Goal: Information Seeking & Learning: Learn about a topic

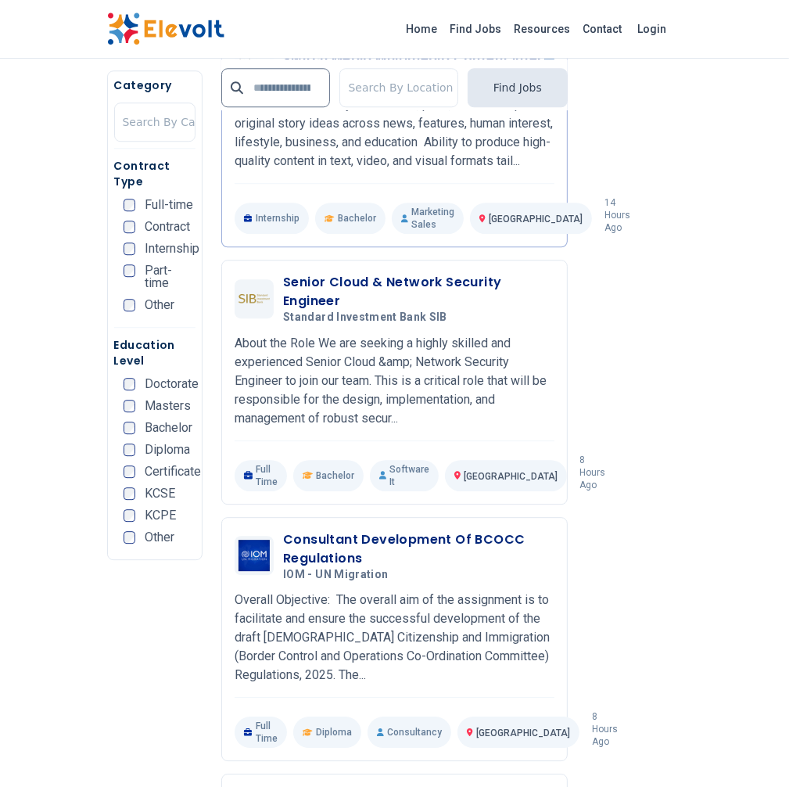
scroll to position [3181, 0]
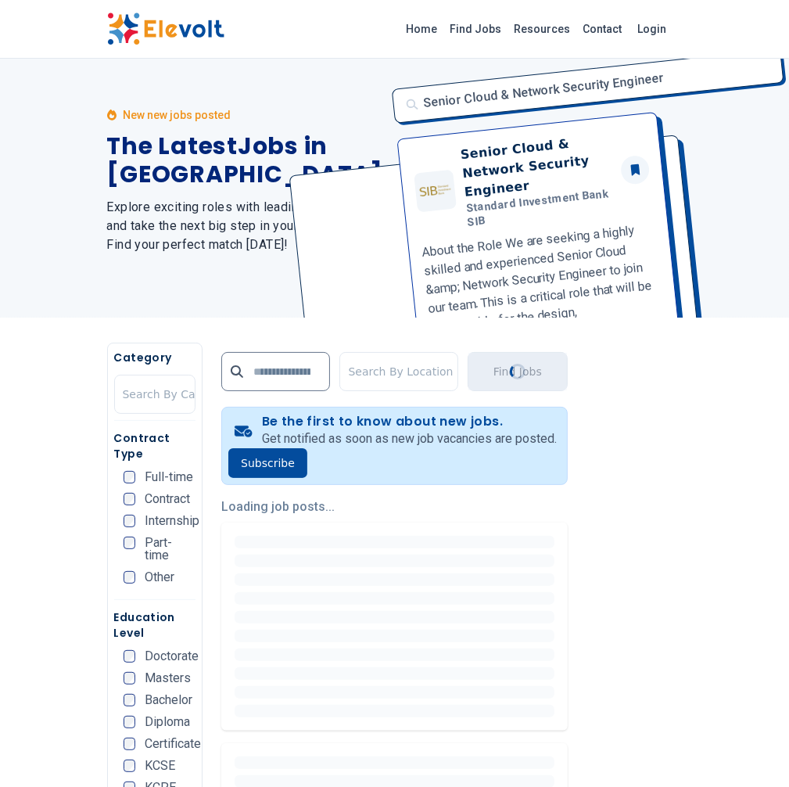
scroll to position [0, 0]
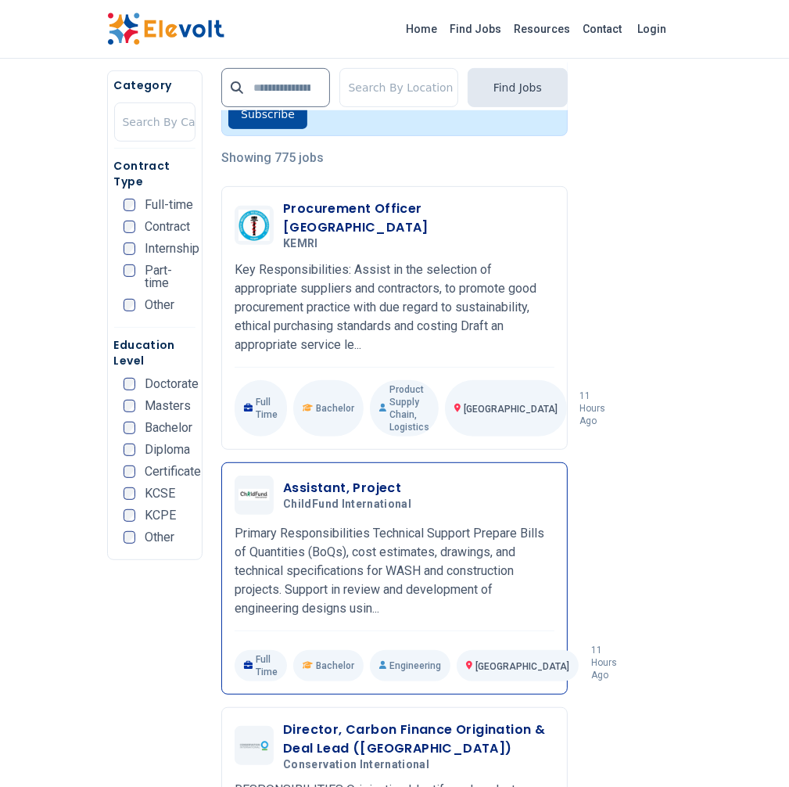
scroll to position [369, 0]
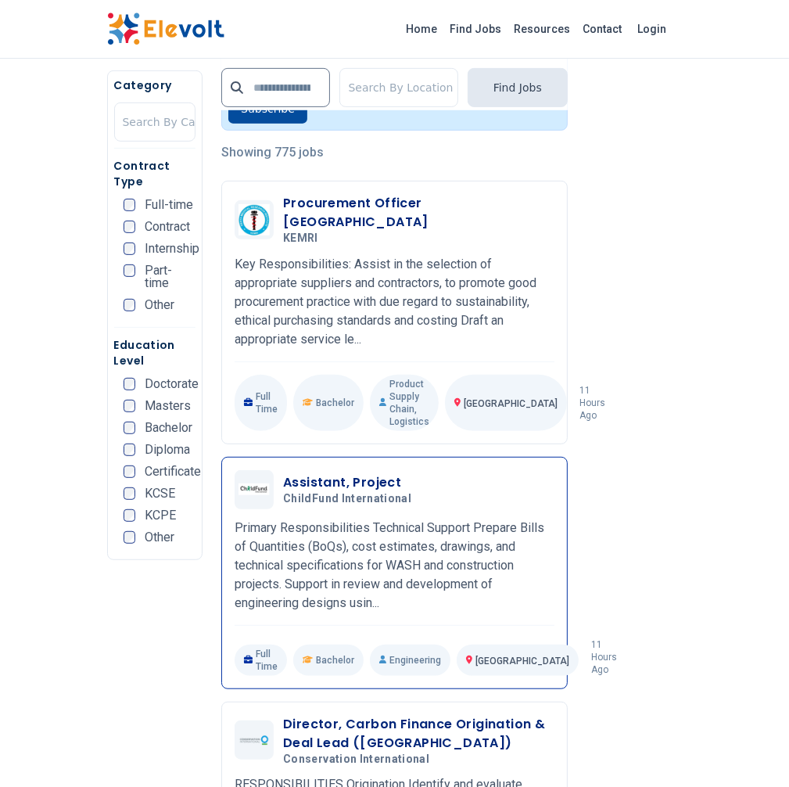
click at [309, 470] on div "Assistant, Project ChildFund International 09/04/2025 10/04/2025" at bounding box center [395, 489] width 320 height 39
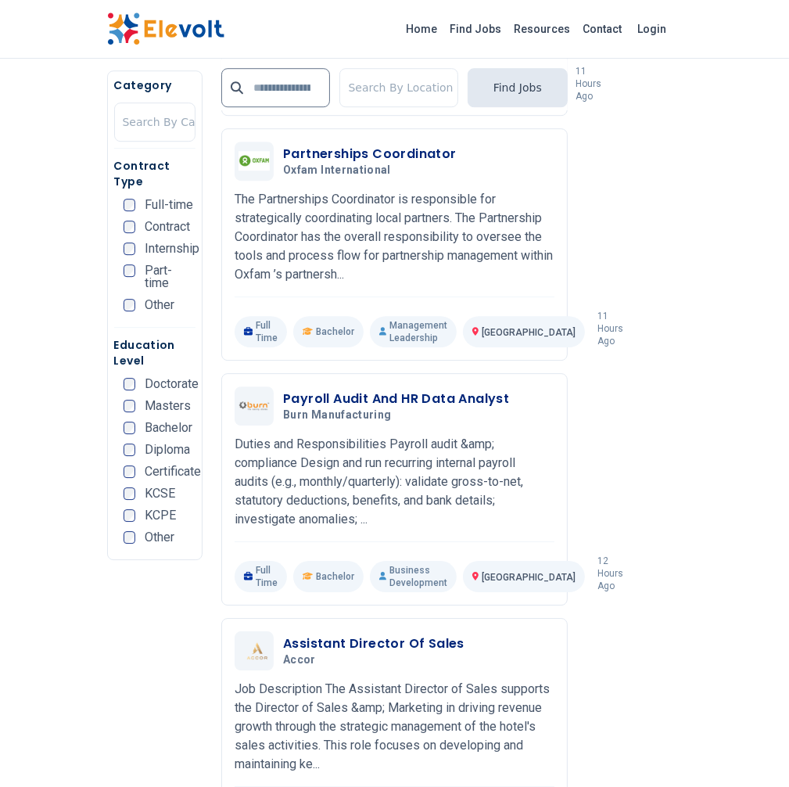
scroll to position [3070, 0]
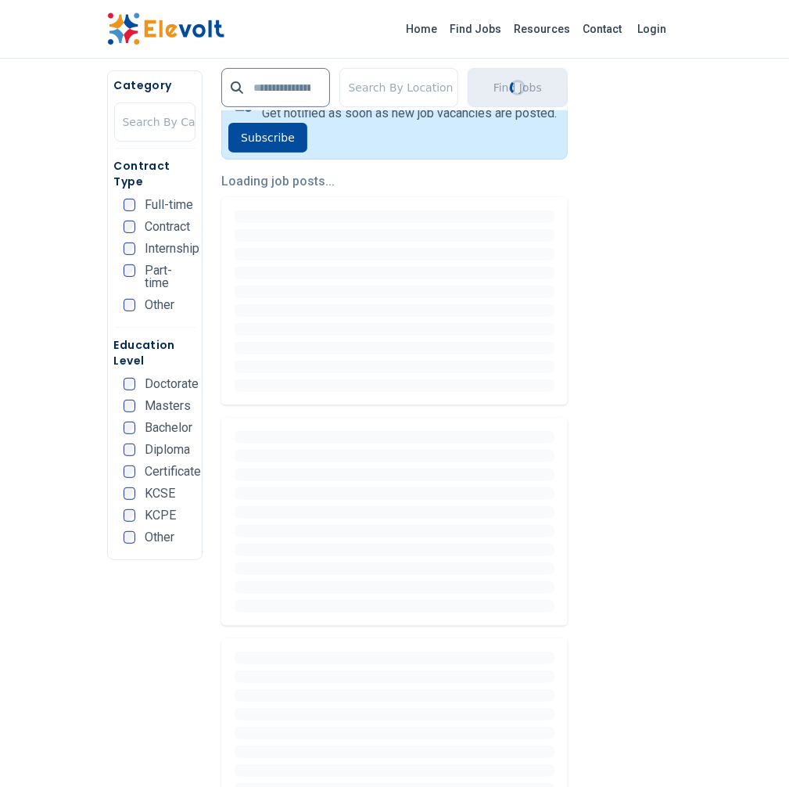
scroll to position [343, 0]
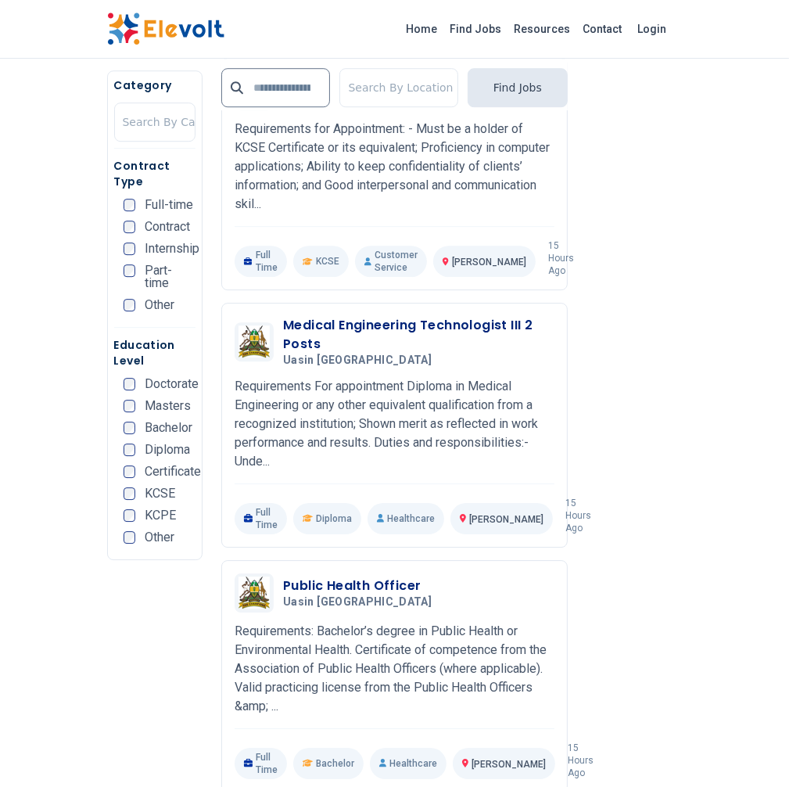
scroll to position [3048, 0]
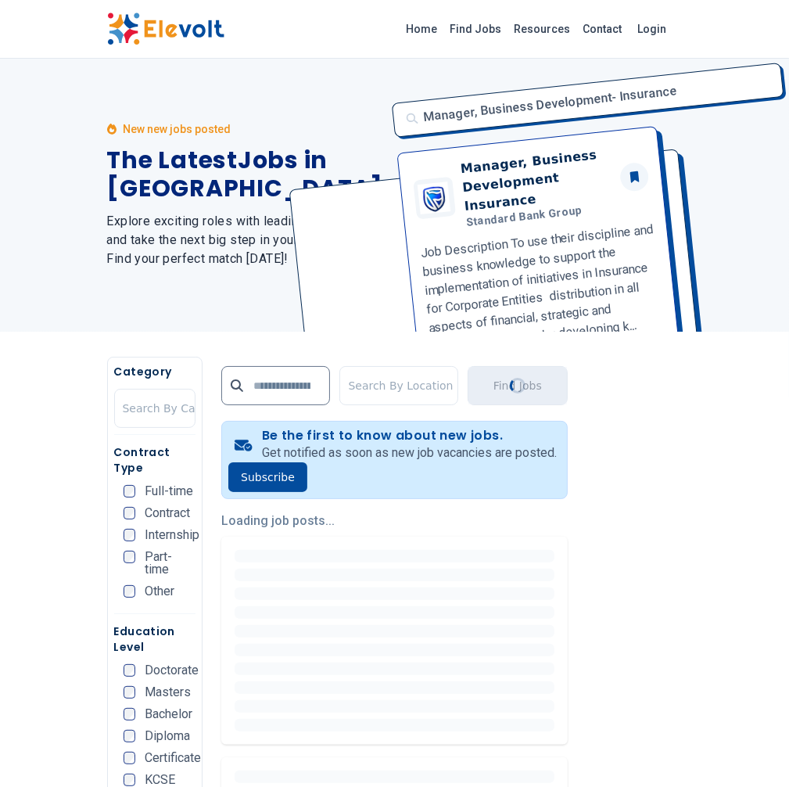
scroll to position [0, 0]
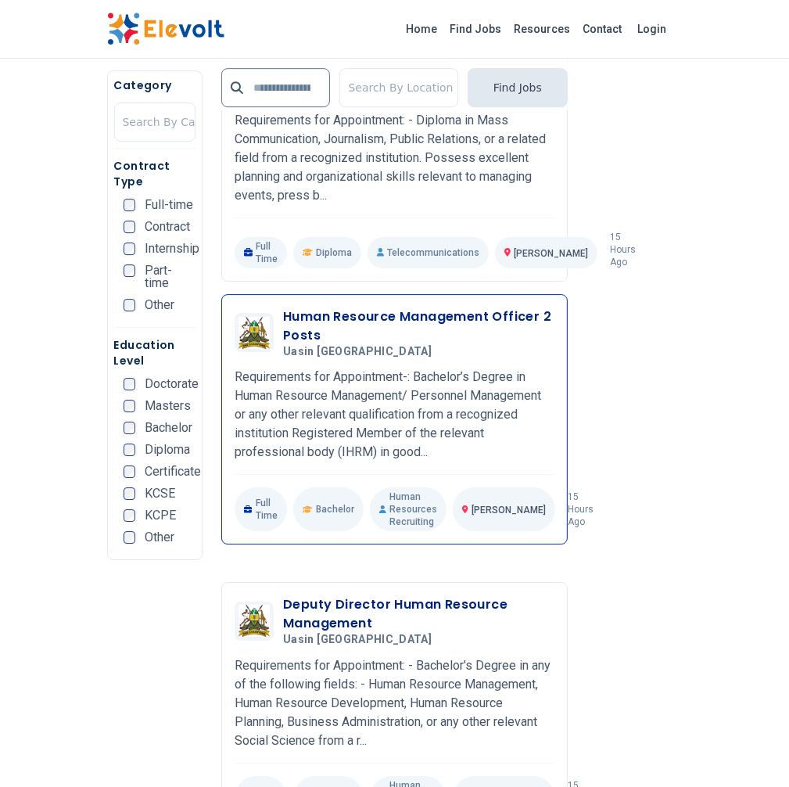
scroll to position [3255, 0]
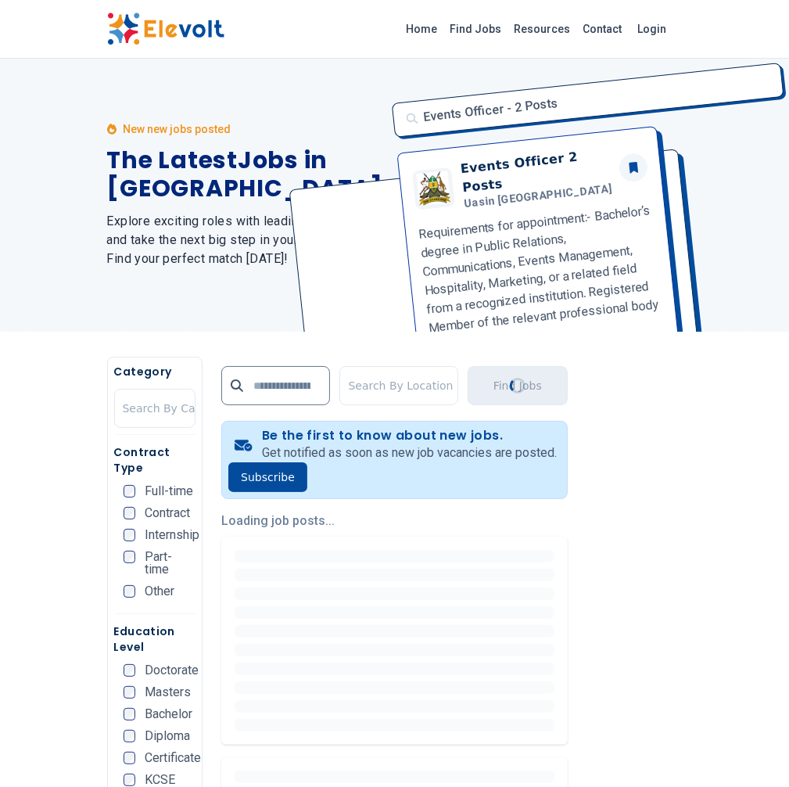
scroll to position [0, 0]
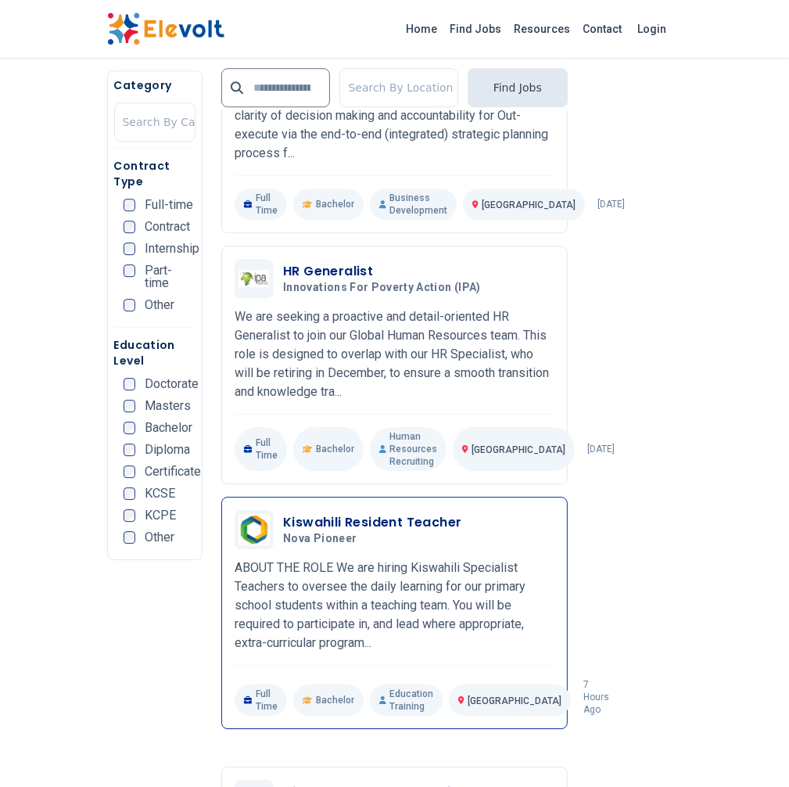
scroll to position [3035, 0]
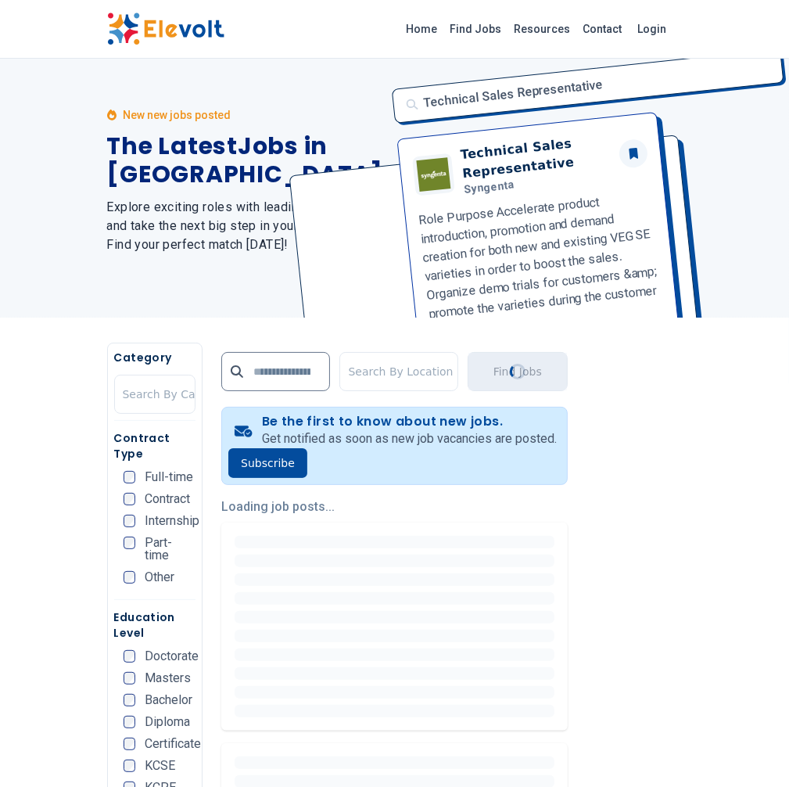
scroll to position [0, 0]
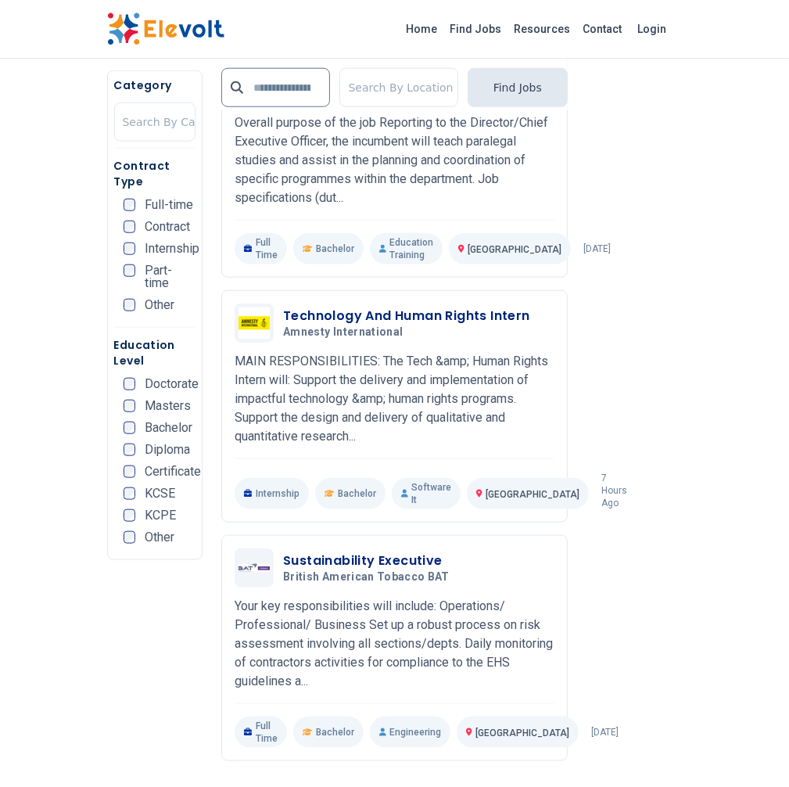
scroll to position [1002, 0]
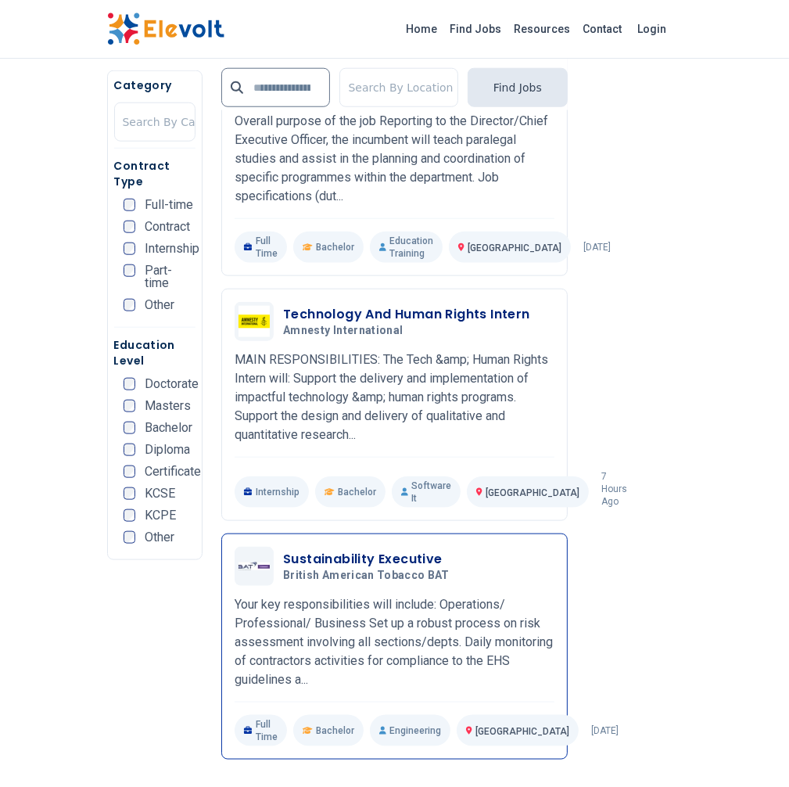
click at [350, 569] on span "British American Tobacco BAT" at bounding box center [366, 576] width 167 height 14
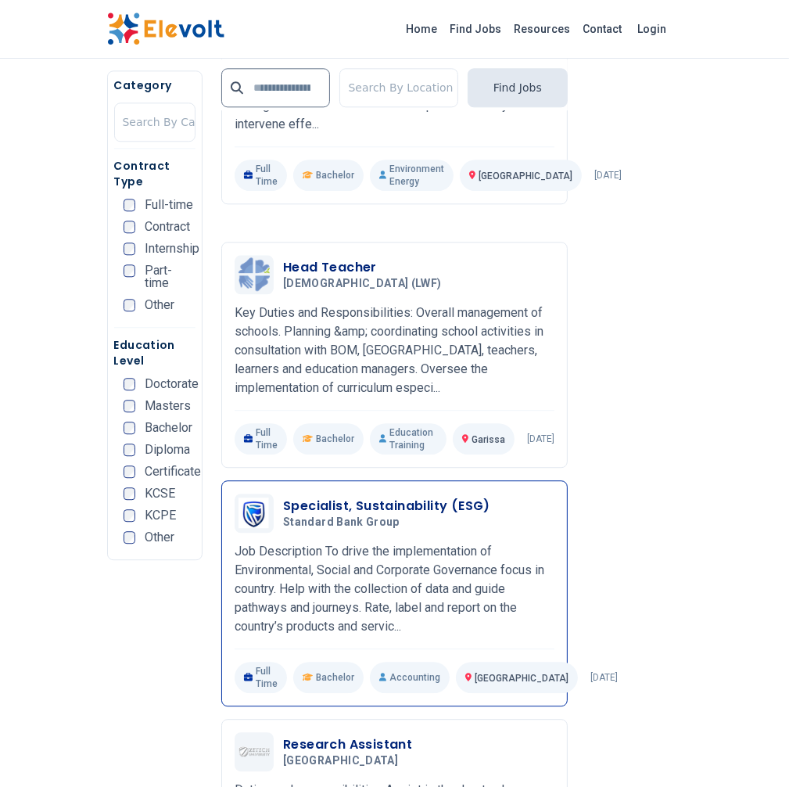
scroll to position [2438, 0]
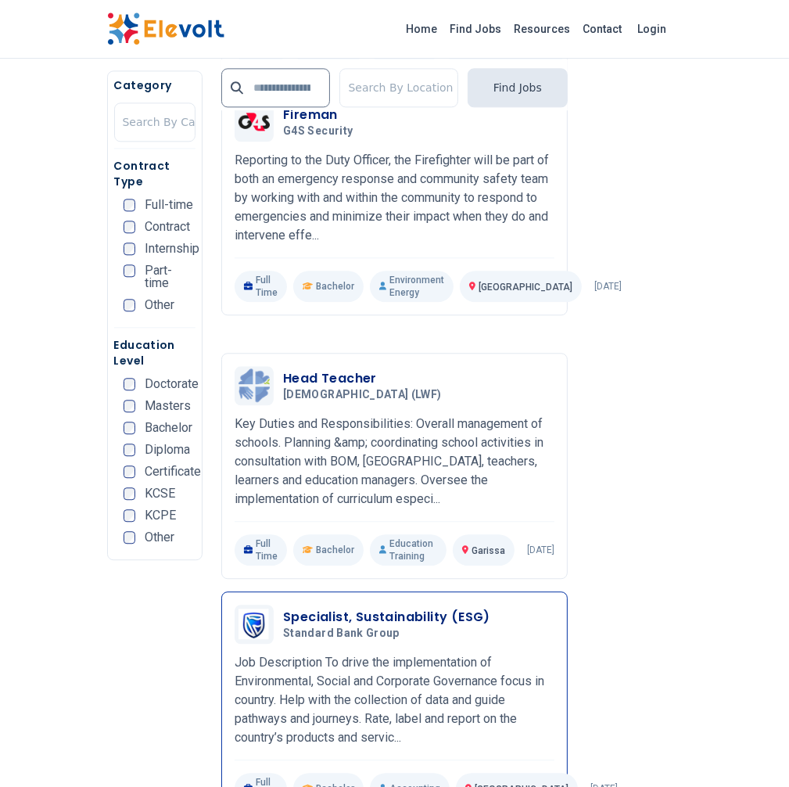
click at [315, 608] on h3 "Specialist, Sustainability (ESG)" at bounding box center [386, 617] width 207 height 19
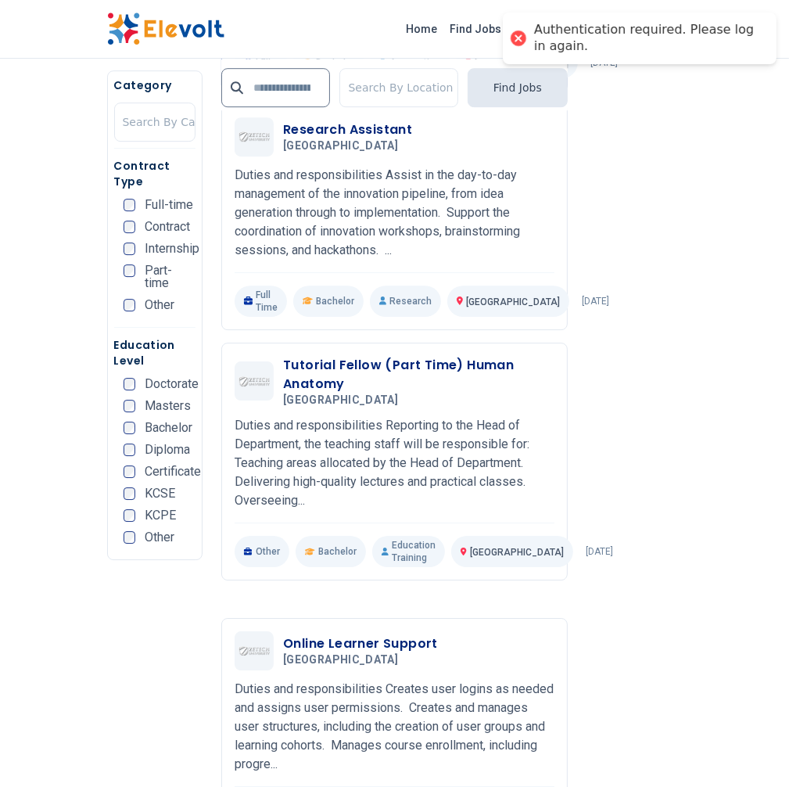
scroll to position [3165, 0]
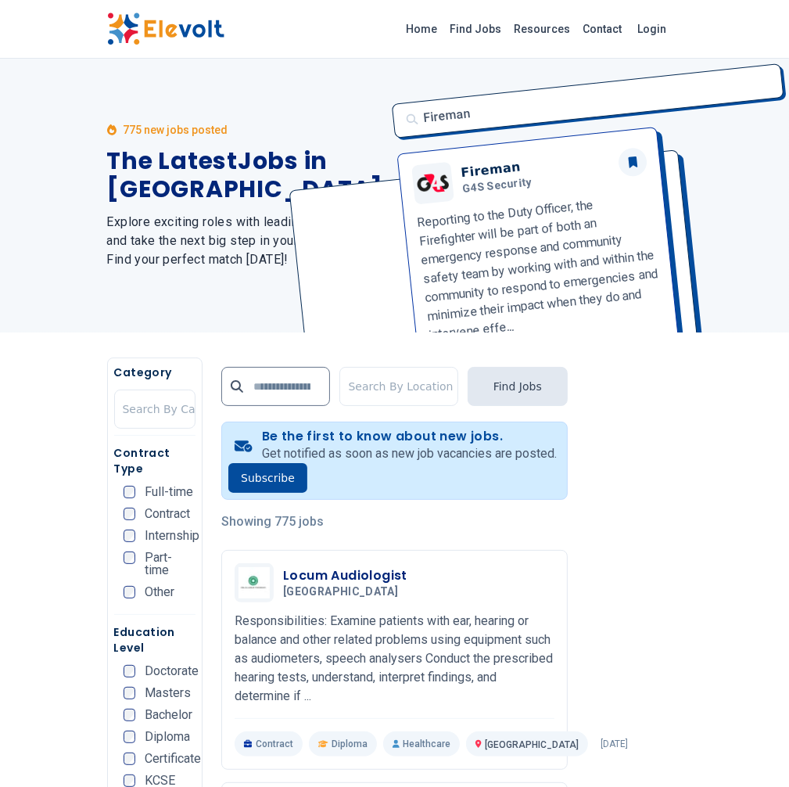
scroll to position [279, 0]
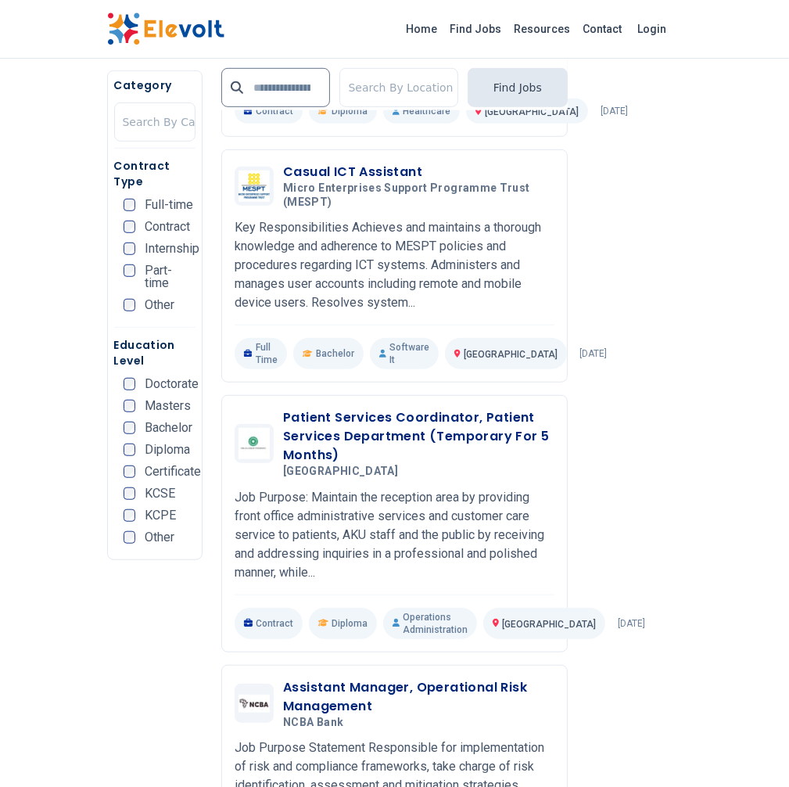
scroll to position [634, 0]
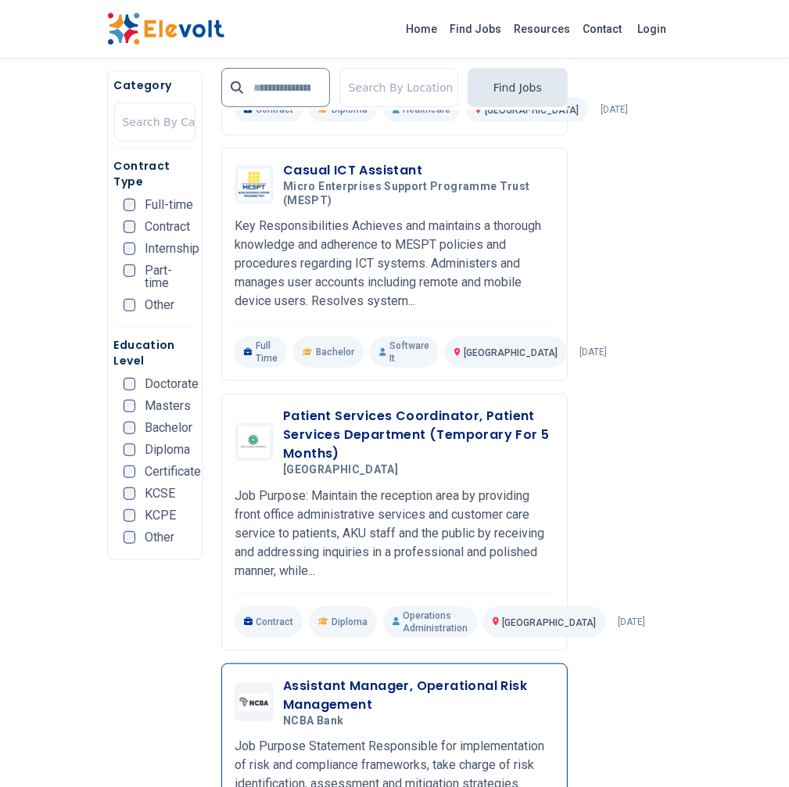
click at [360, 677] on h3 "Assistant Manager, Operational Risk Management" at bounding box center [418, 696] width 271 height 38
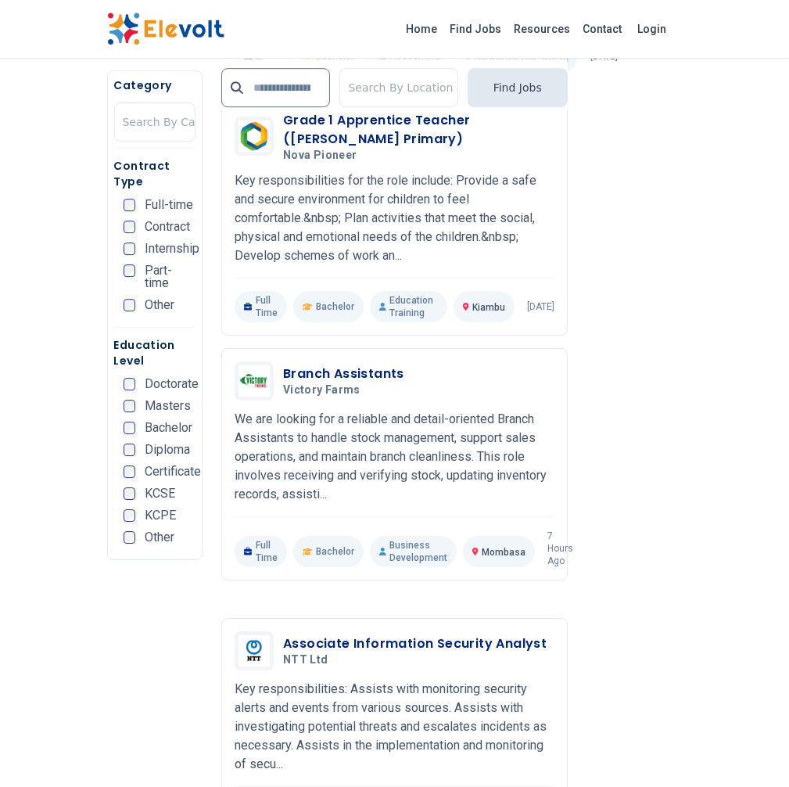
scroll to position [3231, 0]
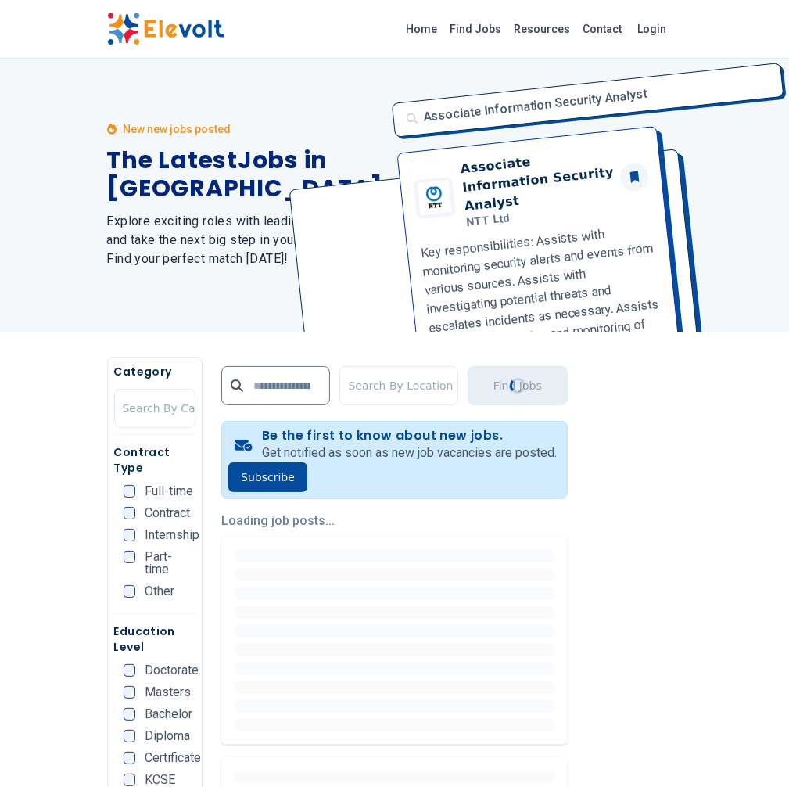
scroll to position [0, 0]
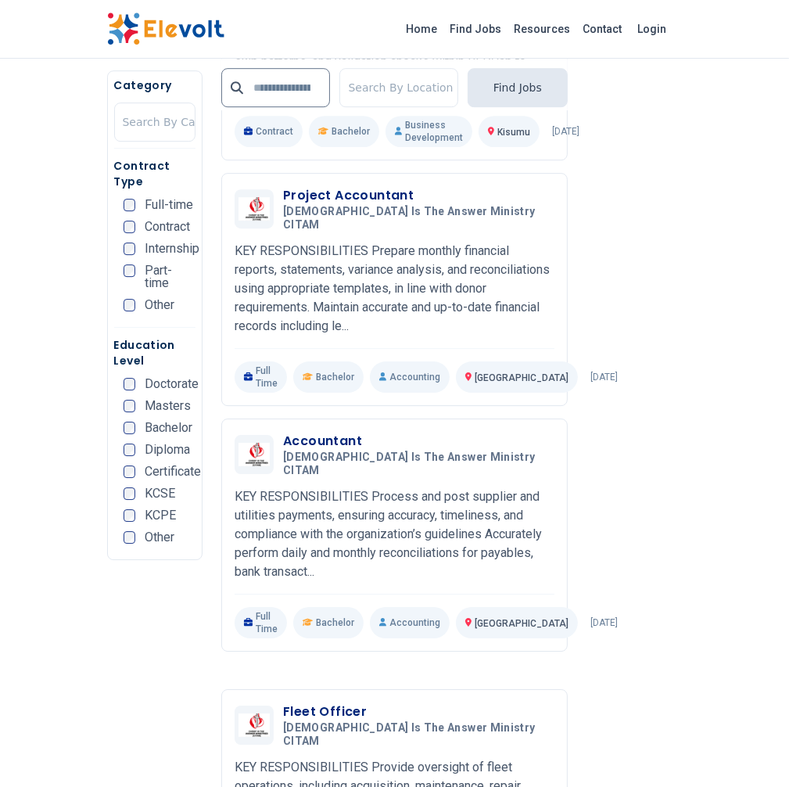
scroll to position [3189, 0]
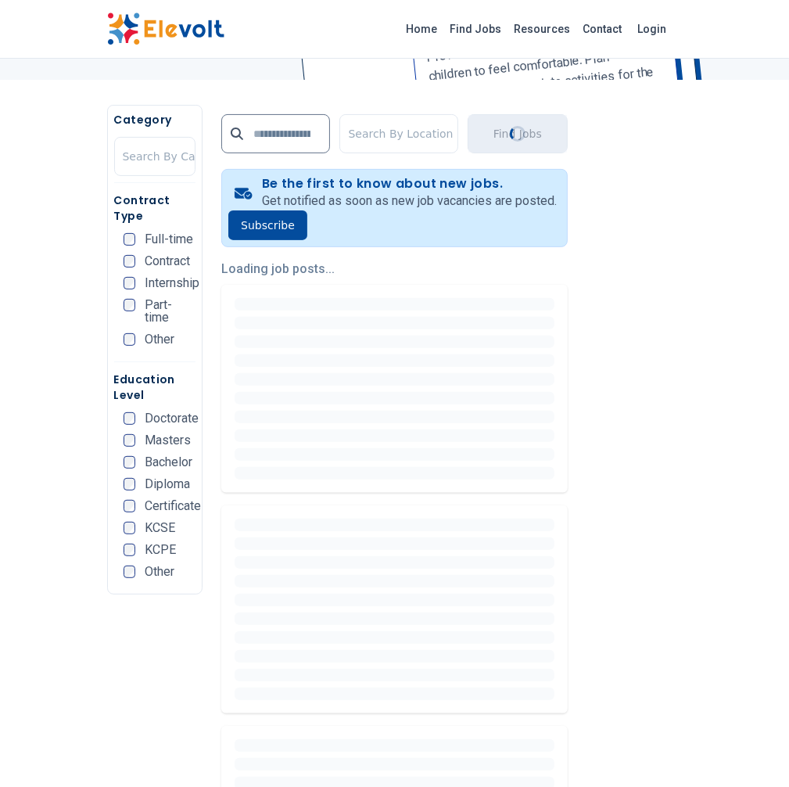
scroll to position [256, 0]
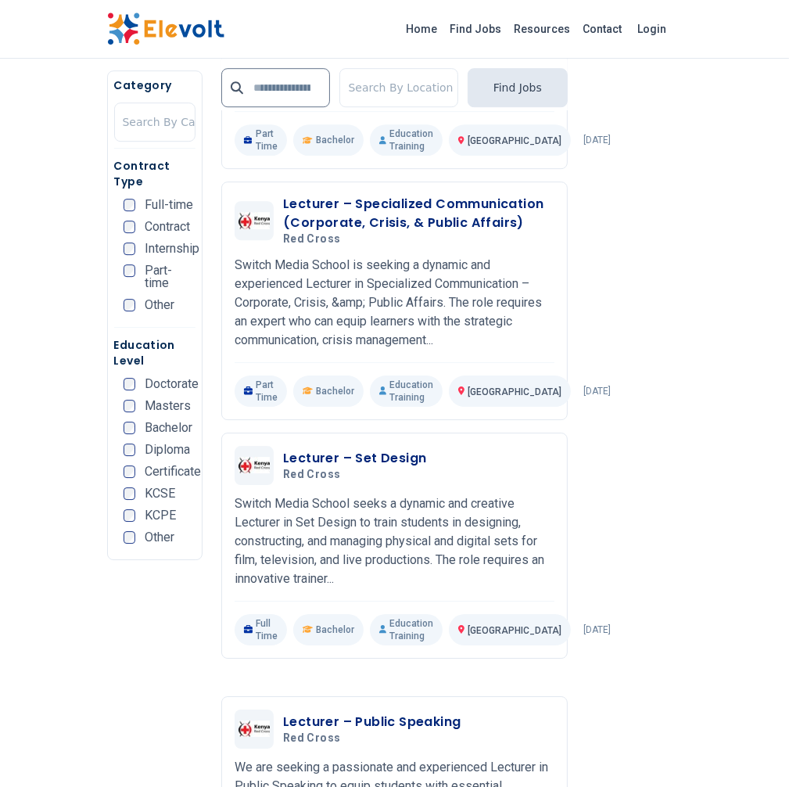
scroll to position [3129, 0]
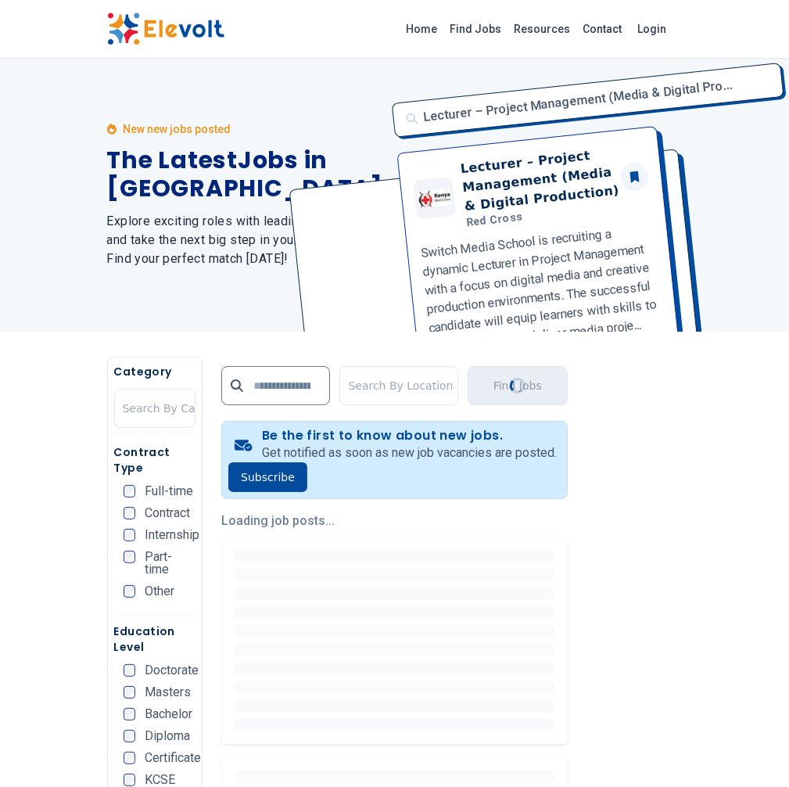
scroll to position [0, 0]
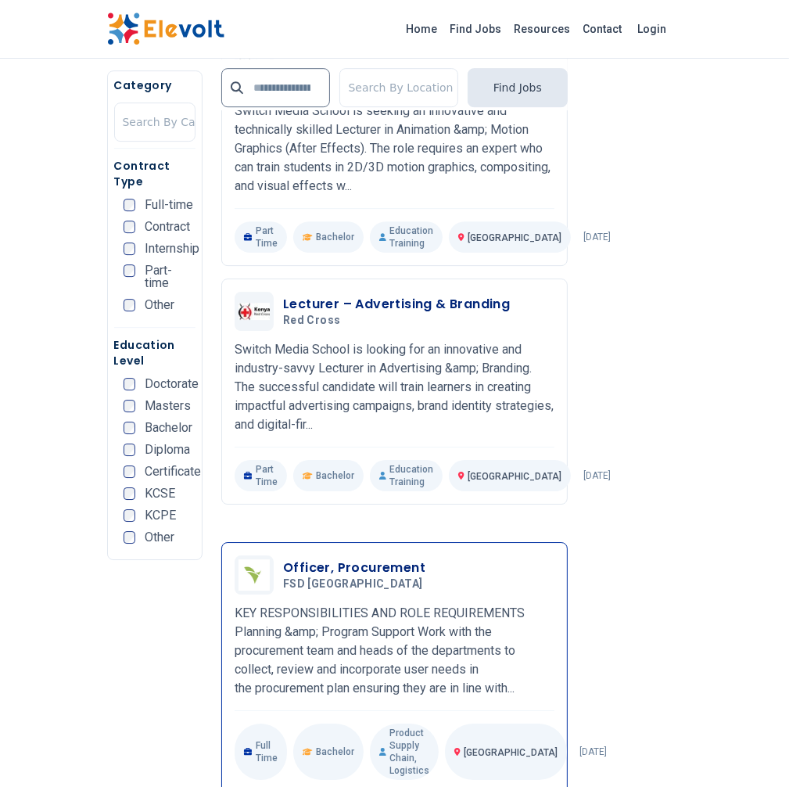
scroll to position [3225, 0]
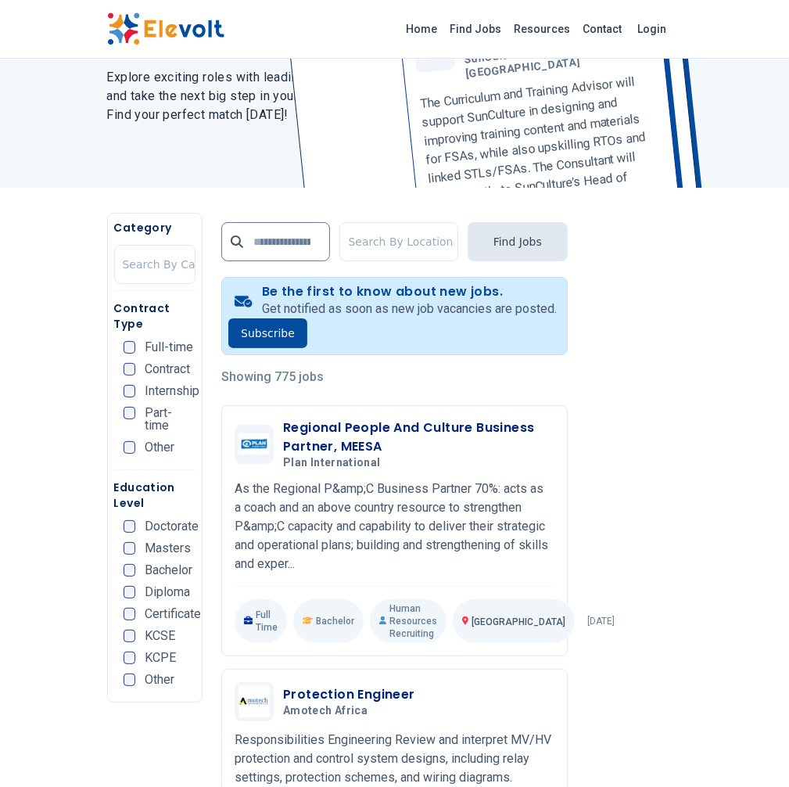
scroll to position [146, 0]
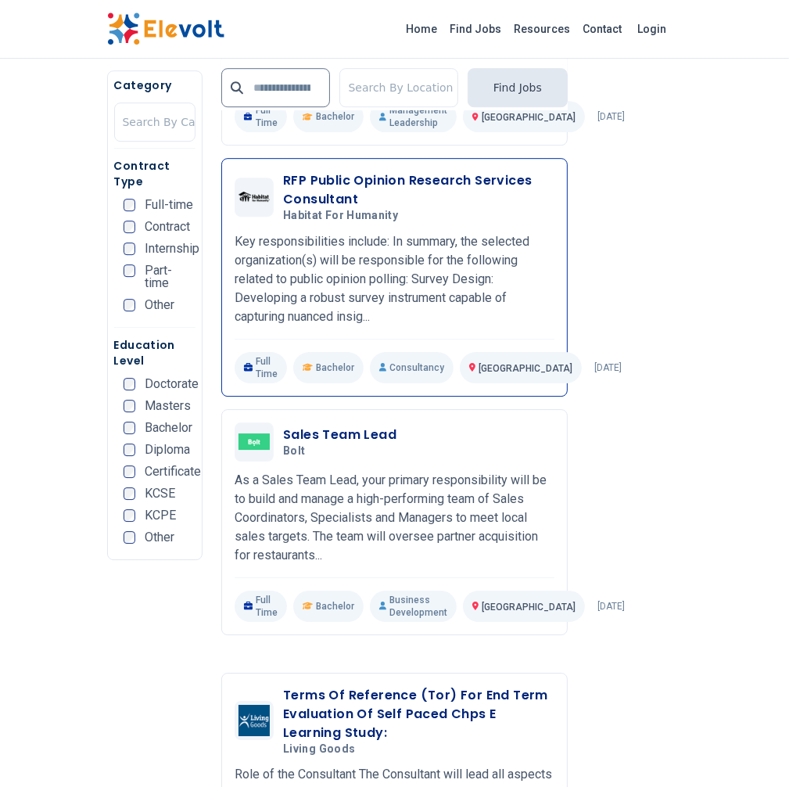
scroll to position [3133, 0]
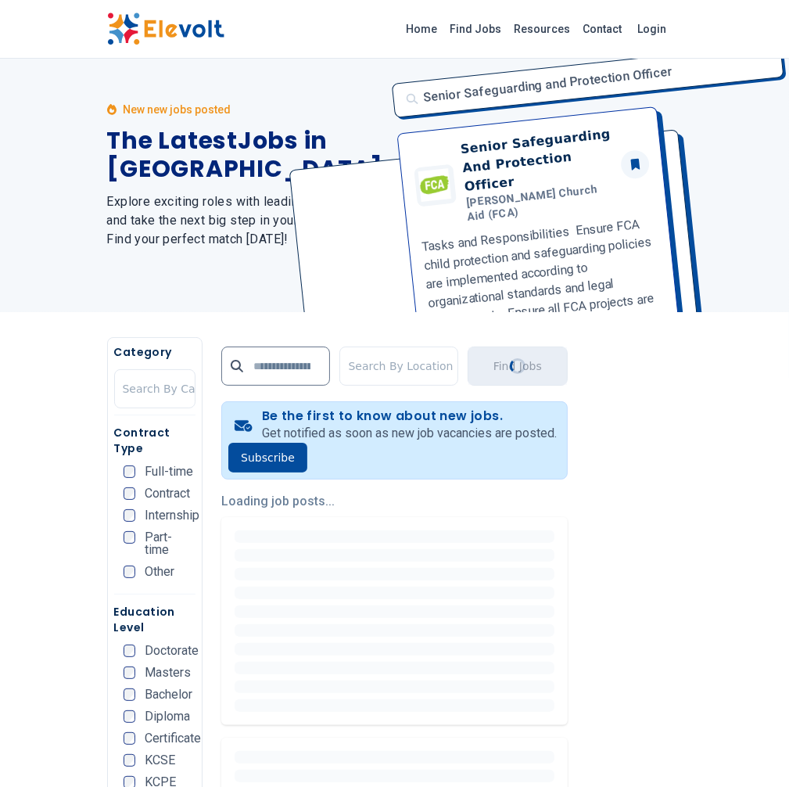
scroll to position [0, 0]
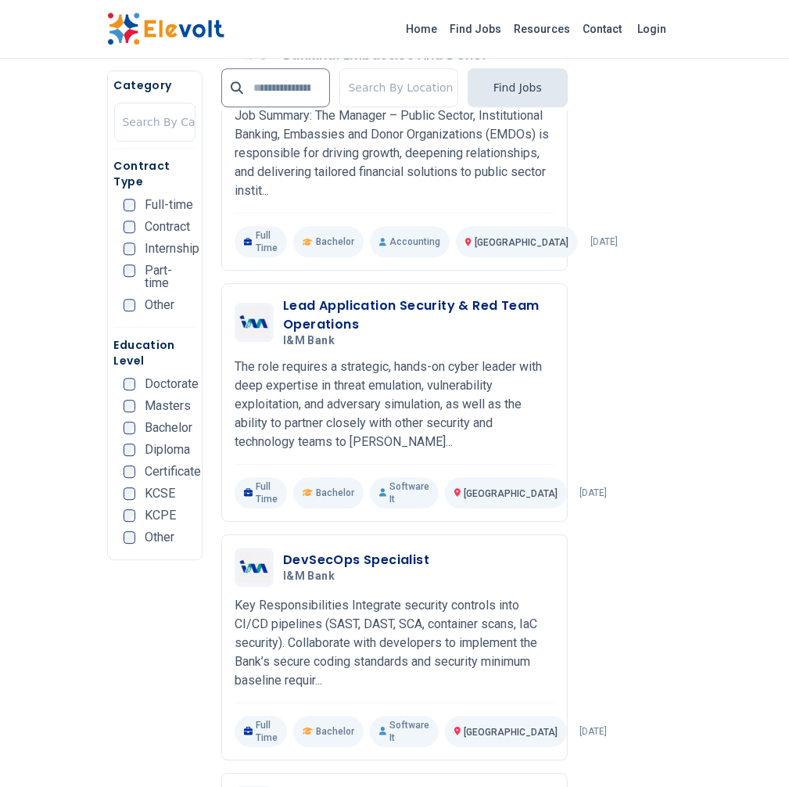
scroll to position [2773, 0]
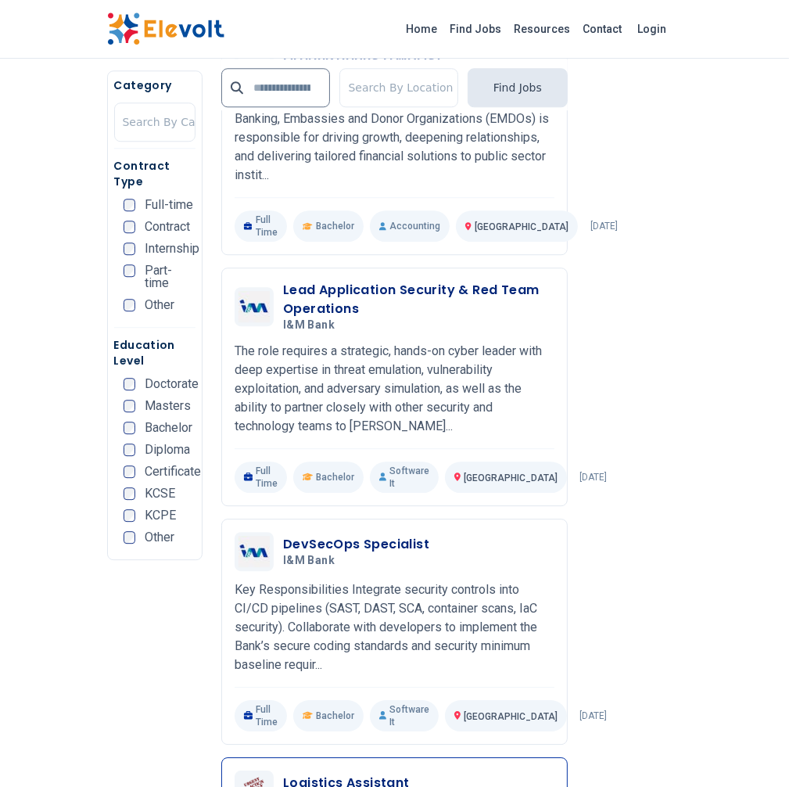
click at [330, 774] on h3 "Logistics Assistant" at bounding box center [346, 783] width 127 height 19
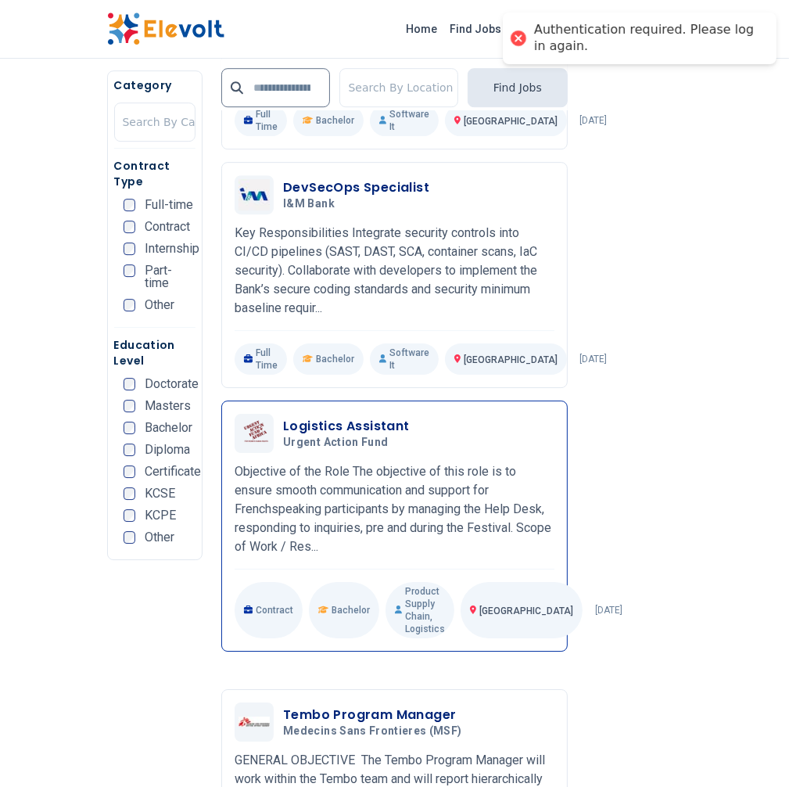
scroll to position [3162, 0]
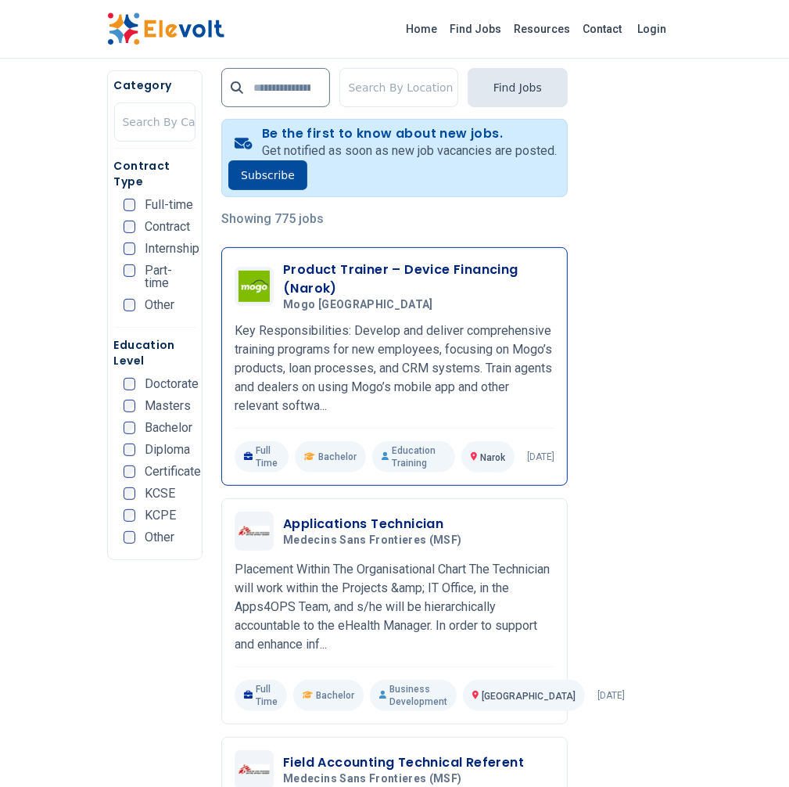
scroll to position [304, 0]
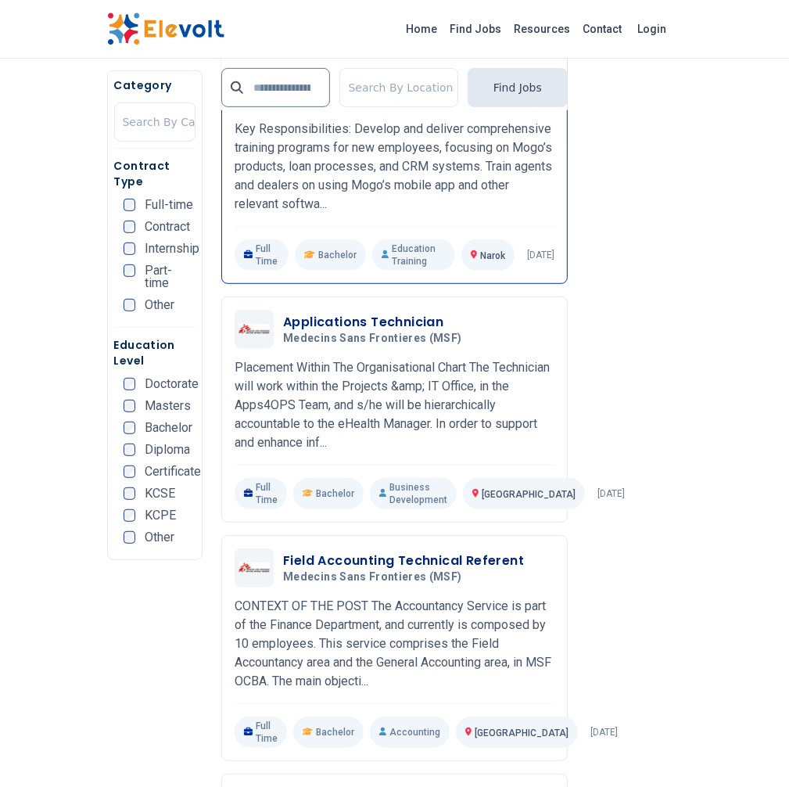
scroll to position [509, 0]
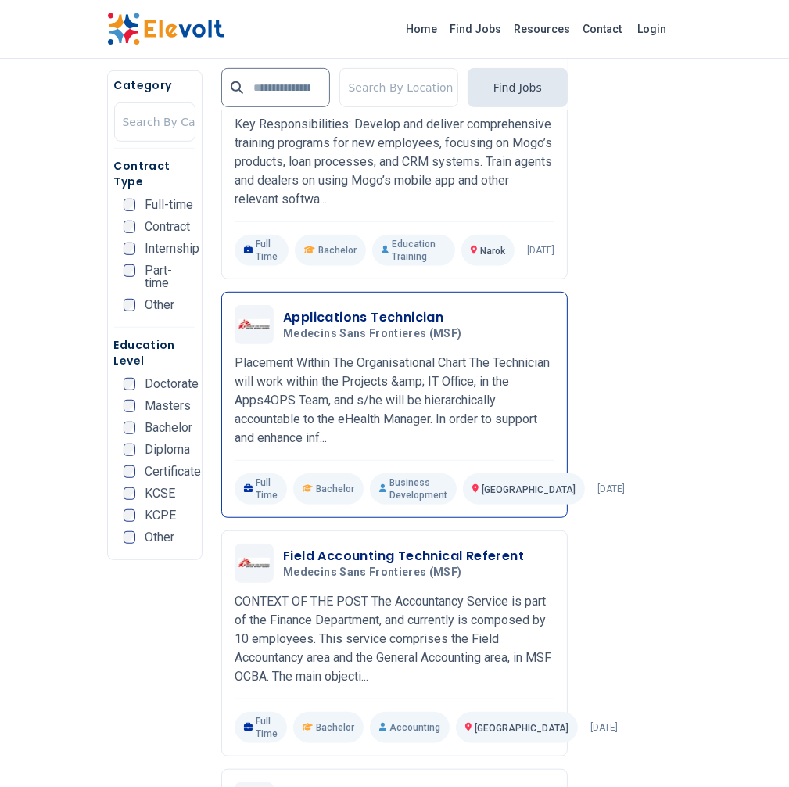
click at [330, 308] on h3 "Applications Technician" at bounding box center [375, 317] width 185 height 19
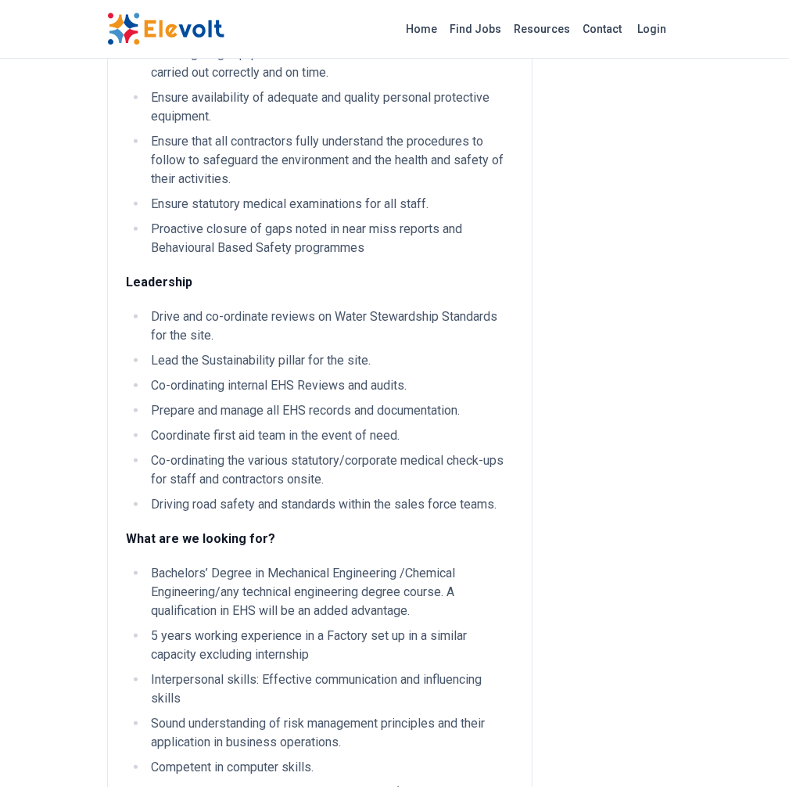
scroll to position [634, 0]
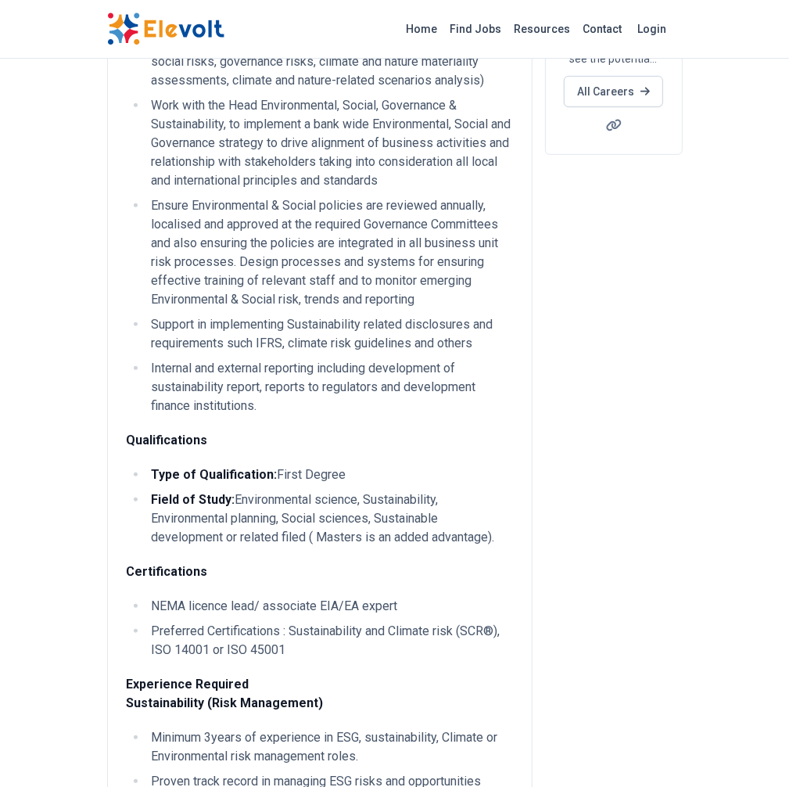
scroll to position [418, 0]
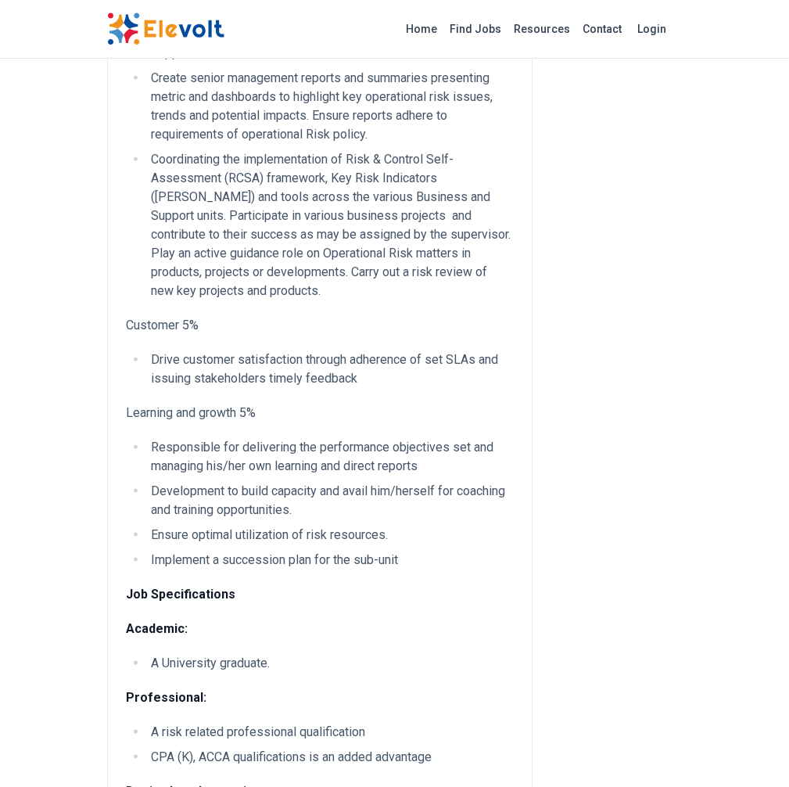
scroll to position [1017, 0]
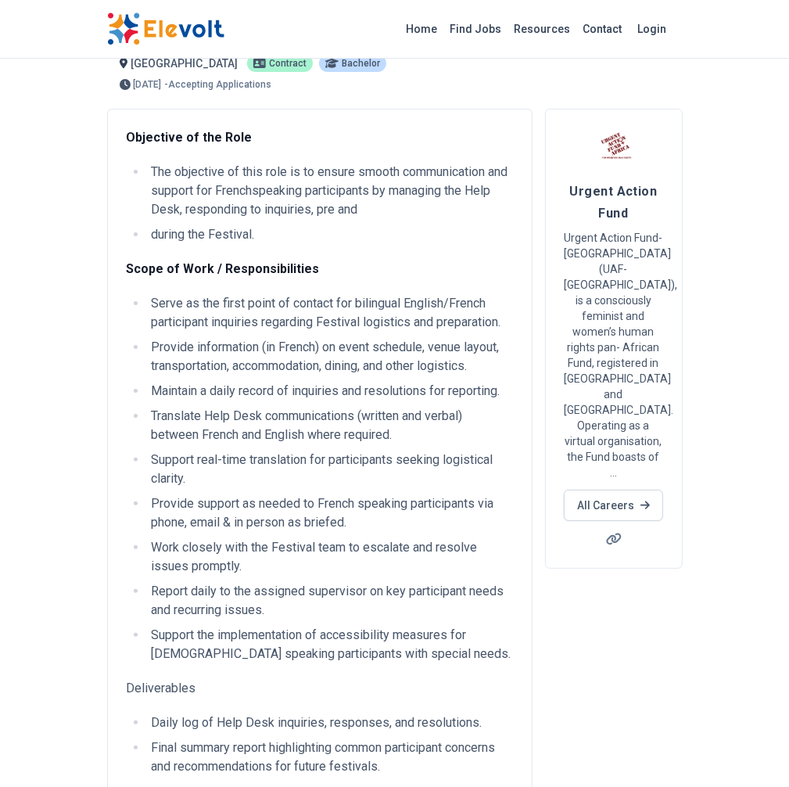
scroll to position [48, 0]
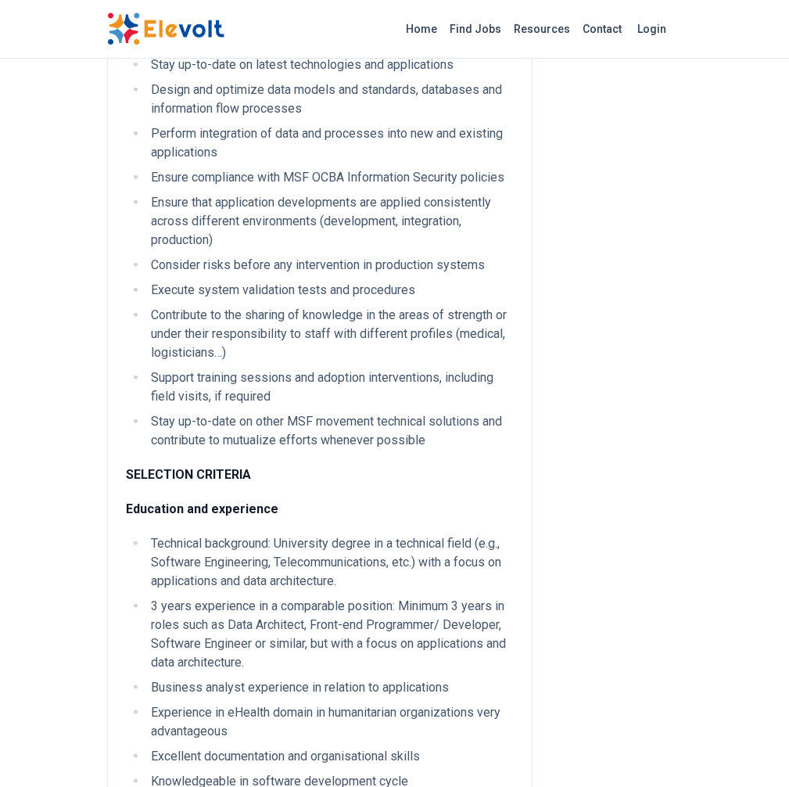
scroll to position [847, 0]
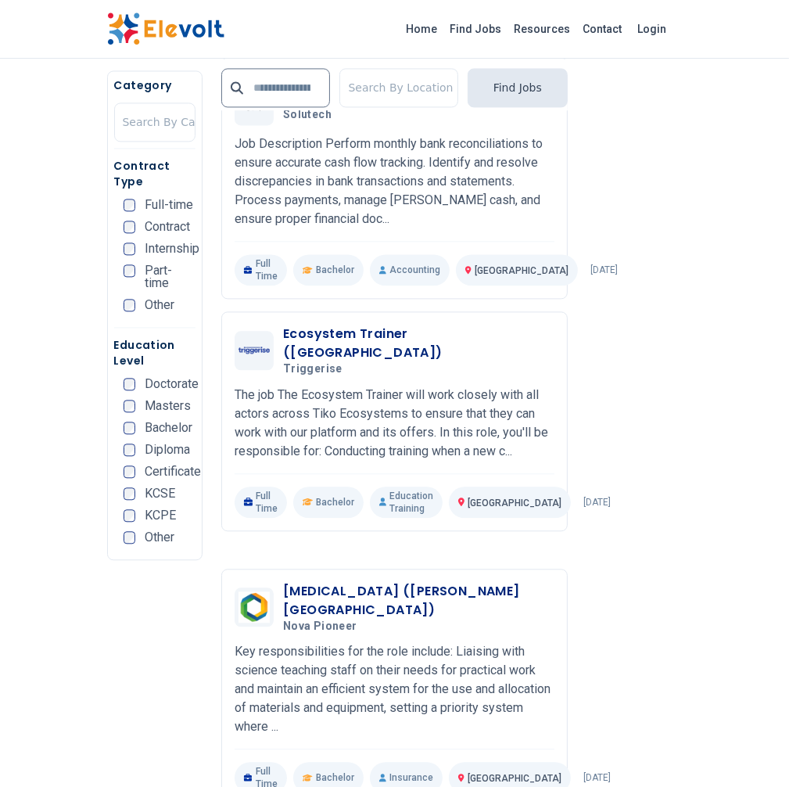
scroll to position [2213, 0]
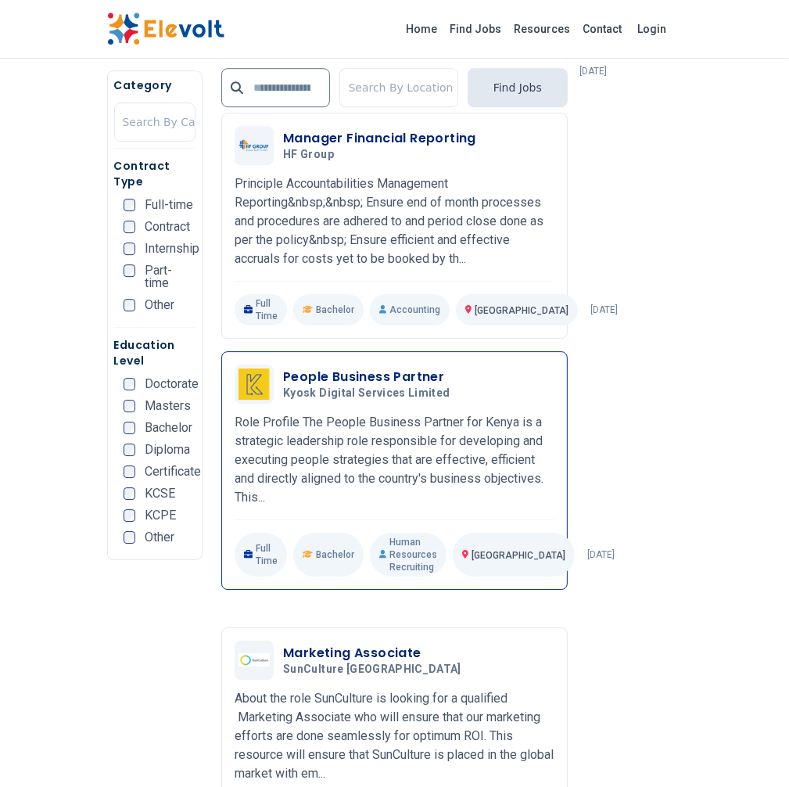
scroll to position [3188, 0]
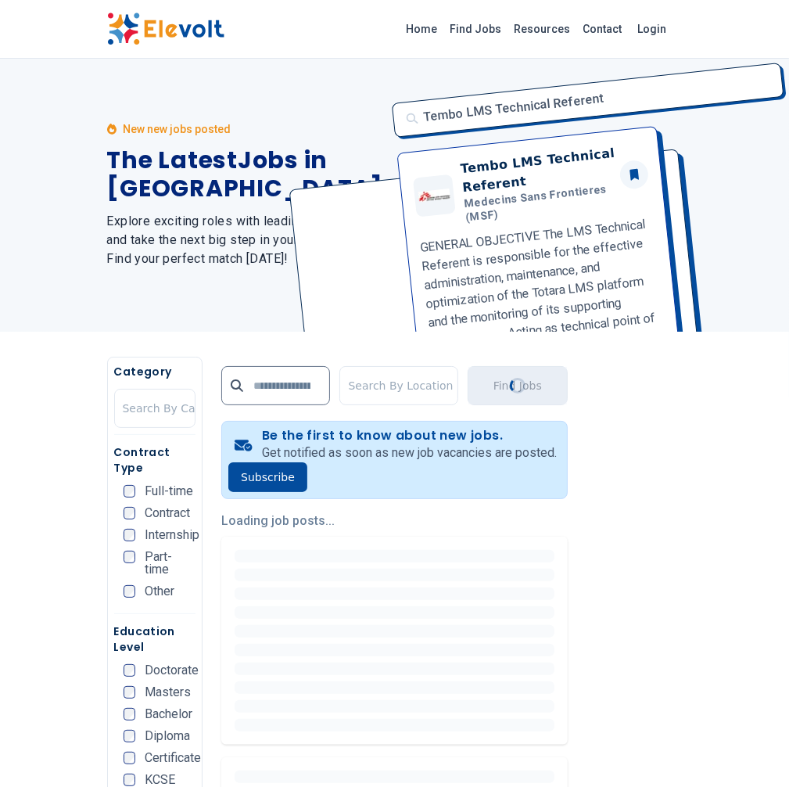
scroll to position [0, 0]
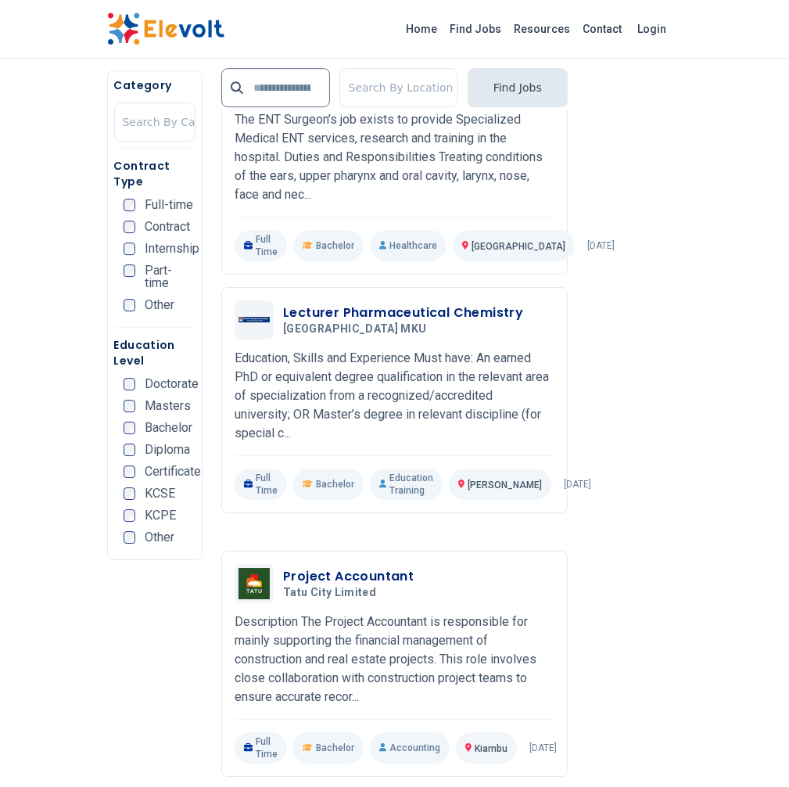
scroll to position [3238, 0]
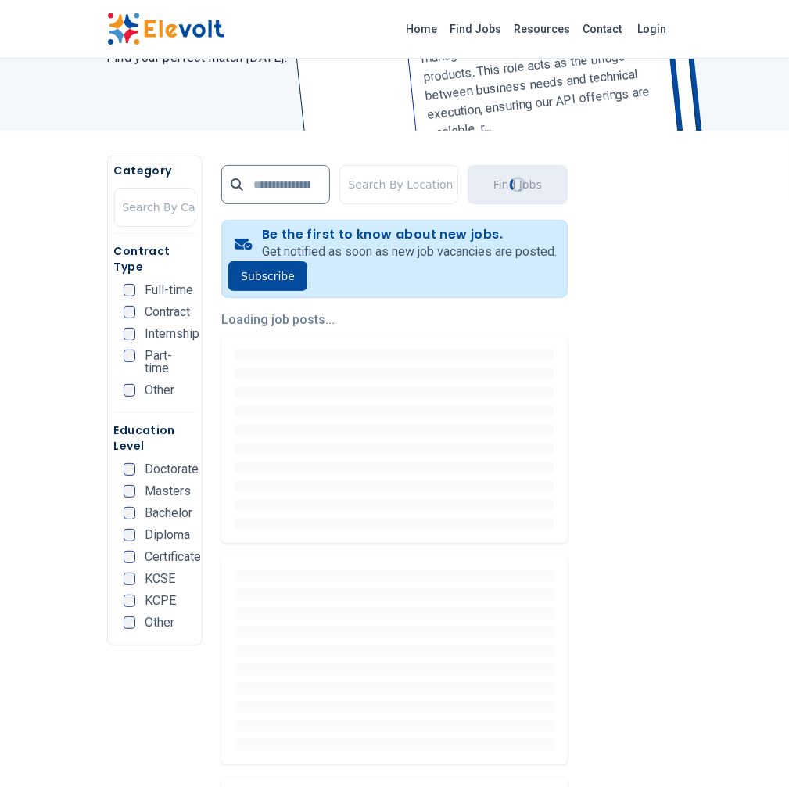
scroll to position [211, 0]
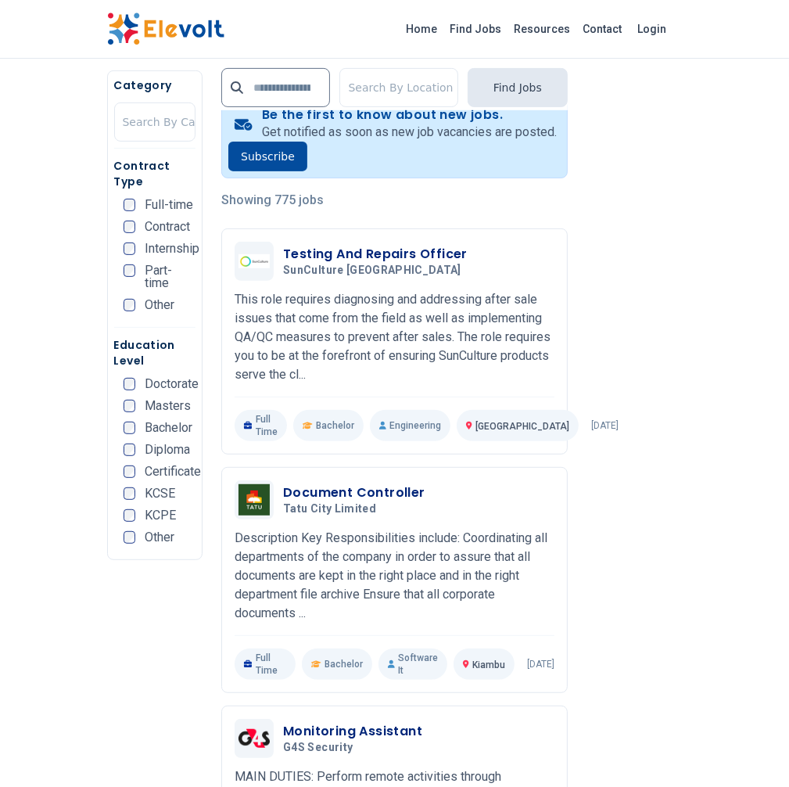
scroll to position [328, 0]
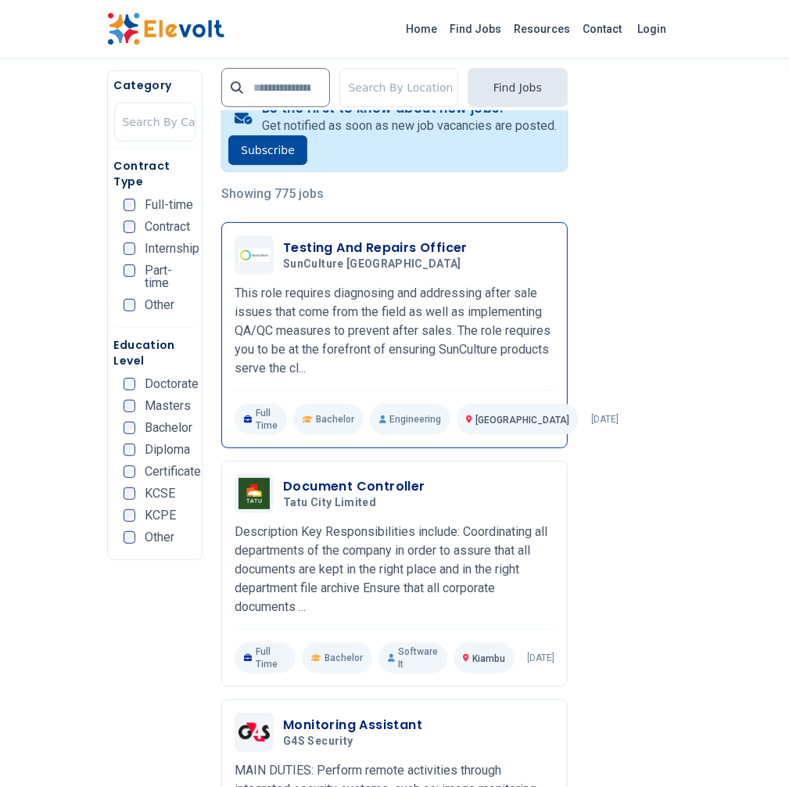
click at [336, 239] on h3 "Testing And Repairs Officer" at bounding box center [375, 248] width 185 height 19
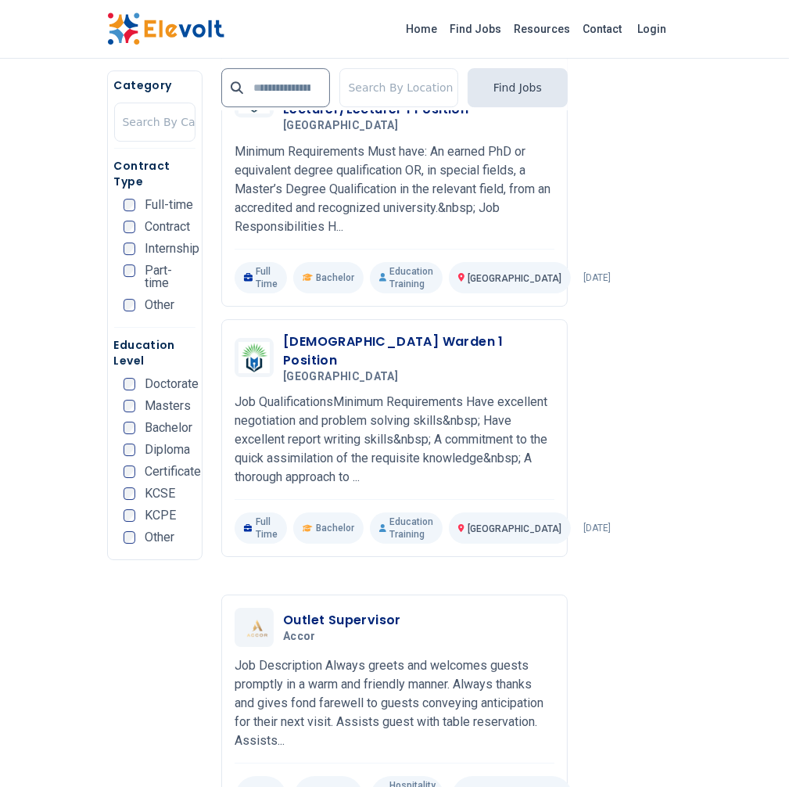
scroll to position [3225, 0]
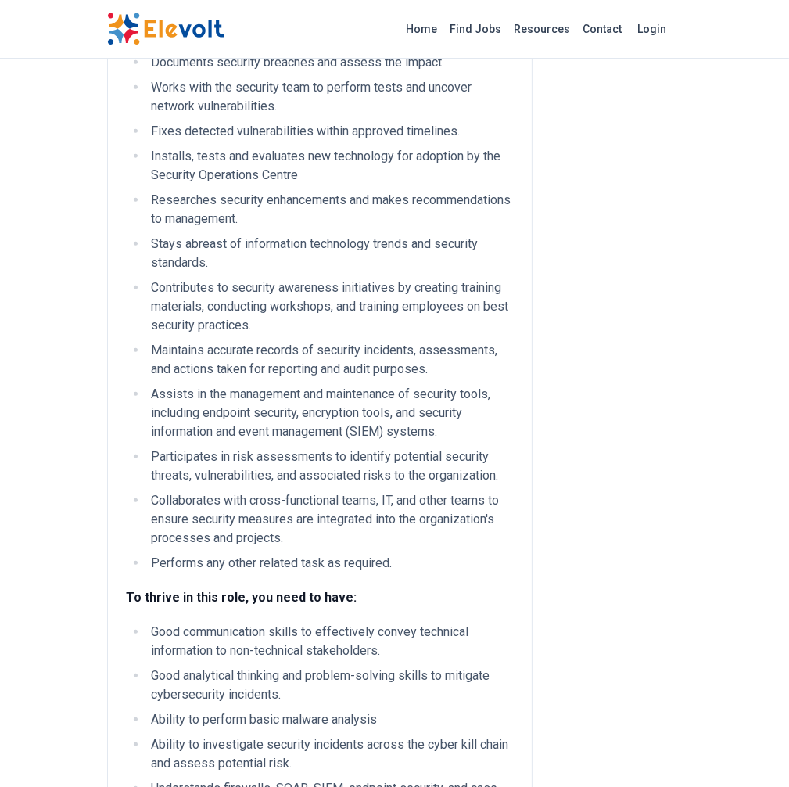
scroll to position [674, 0]
